Goal: Task Accomplishment & Management: Use online tool/utility

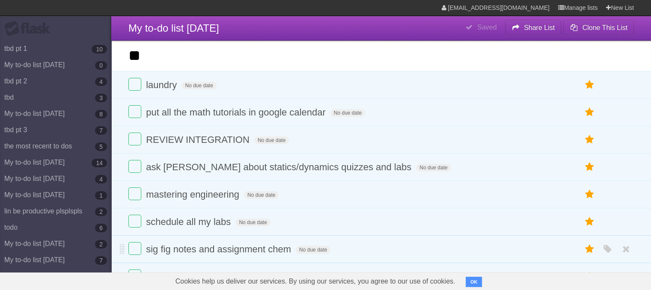
type input "*"
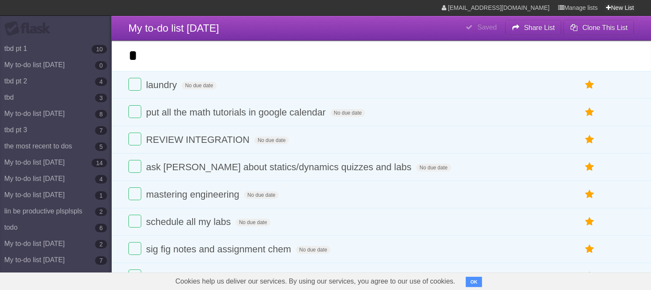
click at [617, 7] on link "New List" at bounding box center [620, 7] width 28 height 15
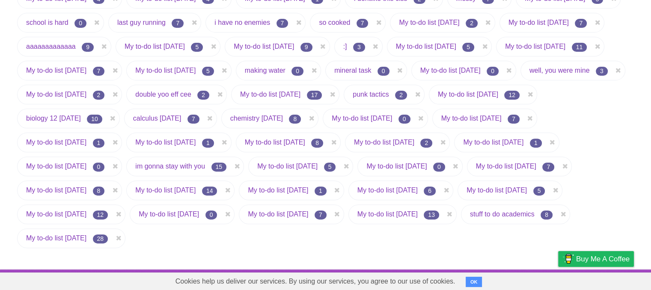
scroll to position [295, 0]
click at [77, 241] on link "My to-do list [DATE]" at bounding box center [56, 237] width 60 height 7
